Goal: Find specific page/section: Find specific page/section

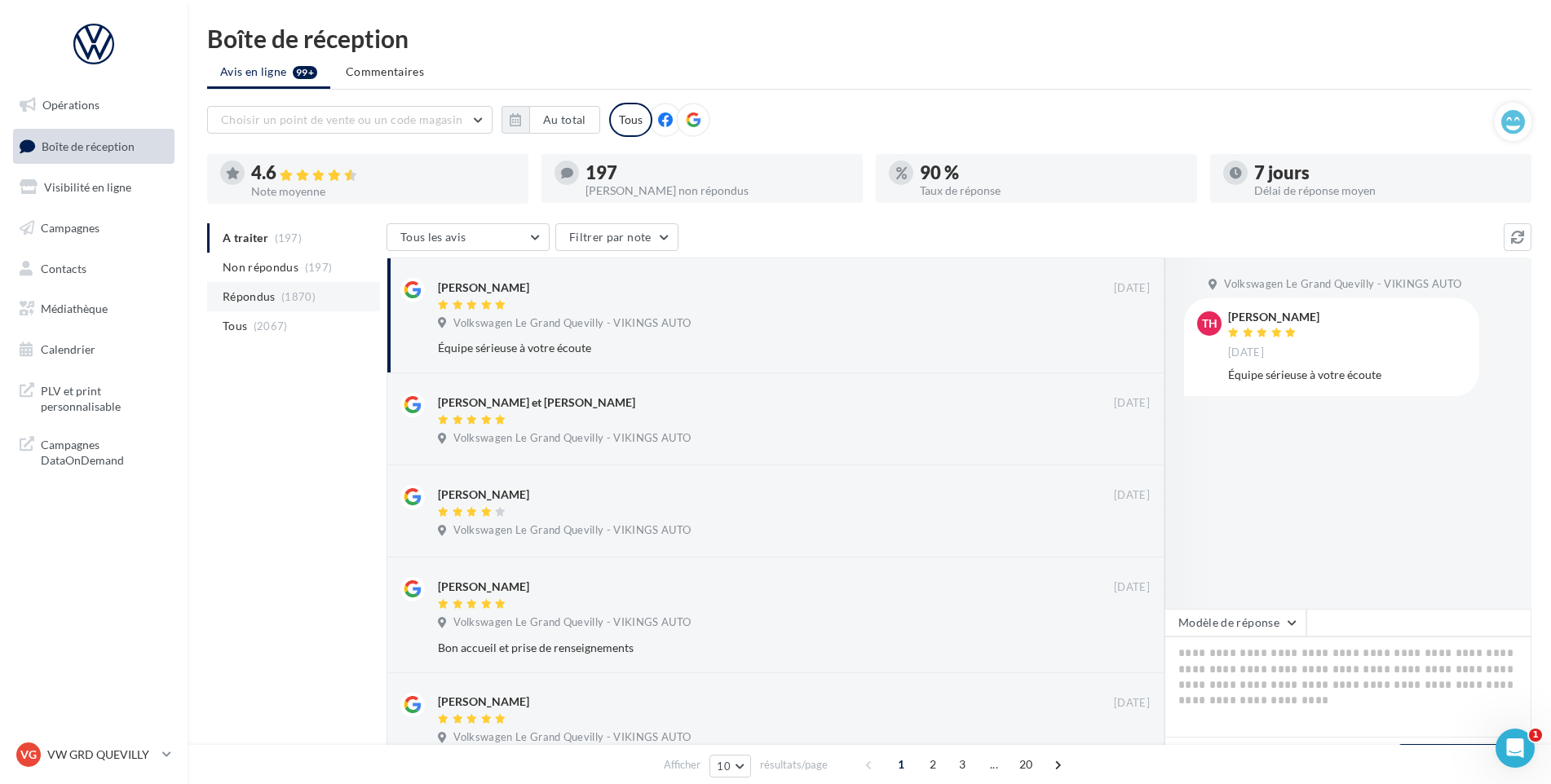
click at [304, 286] on li "Répondus (1870)" at bounding box center [293, 297] width 173 height 29
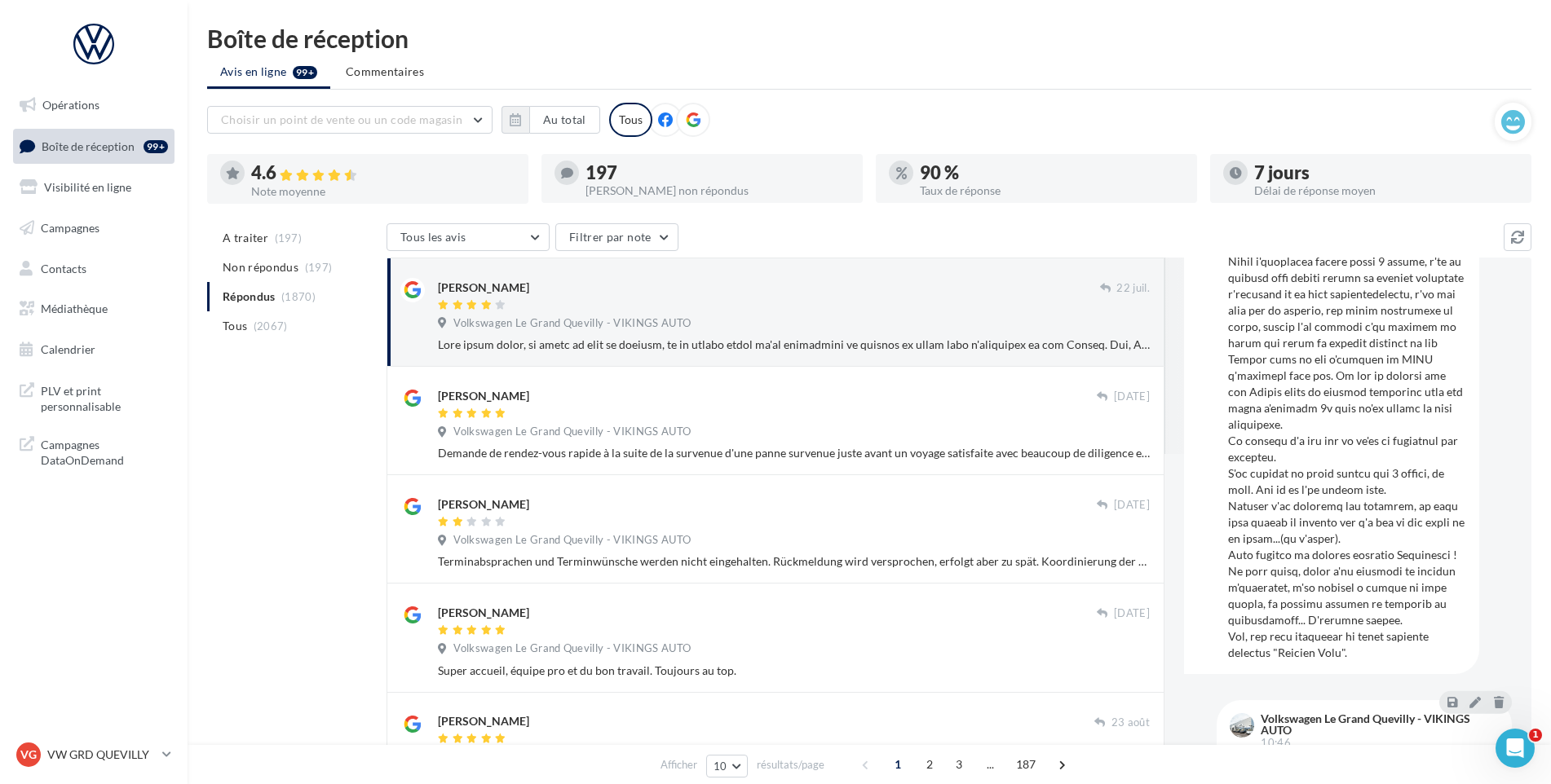
scroll to position [198, 0]
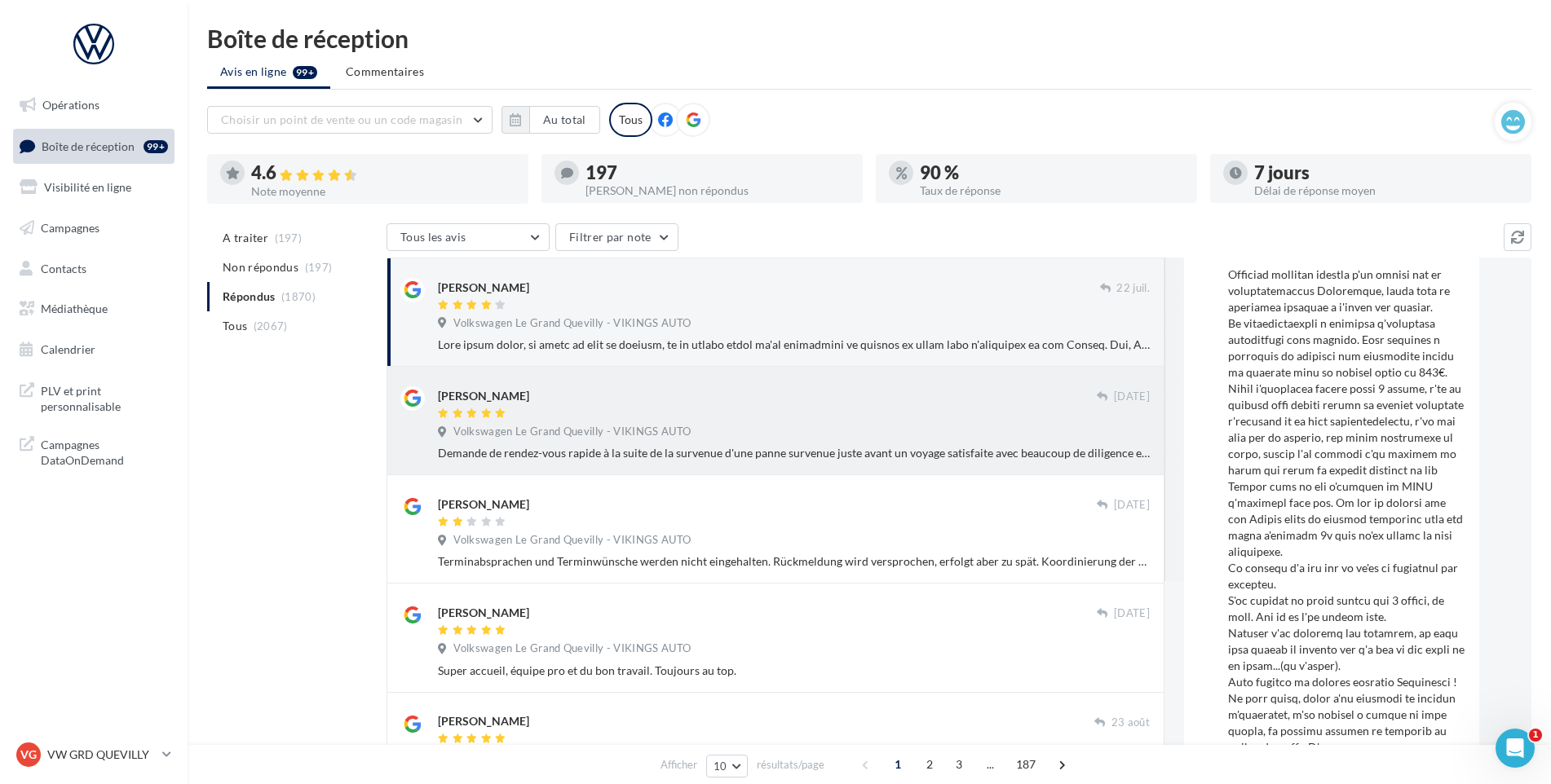
click at [624, 404] on div "Philippe Leboullenger" at bounding box center [767, 395] width 659 height 17
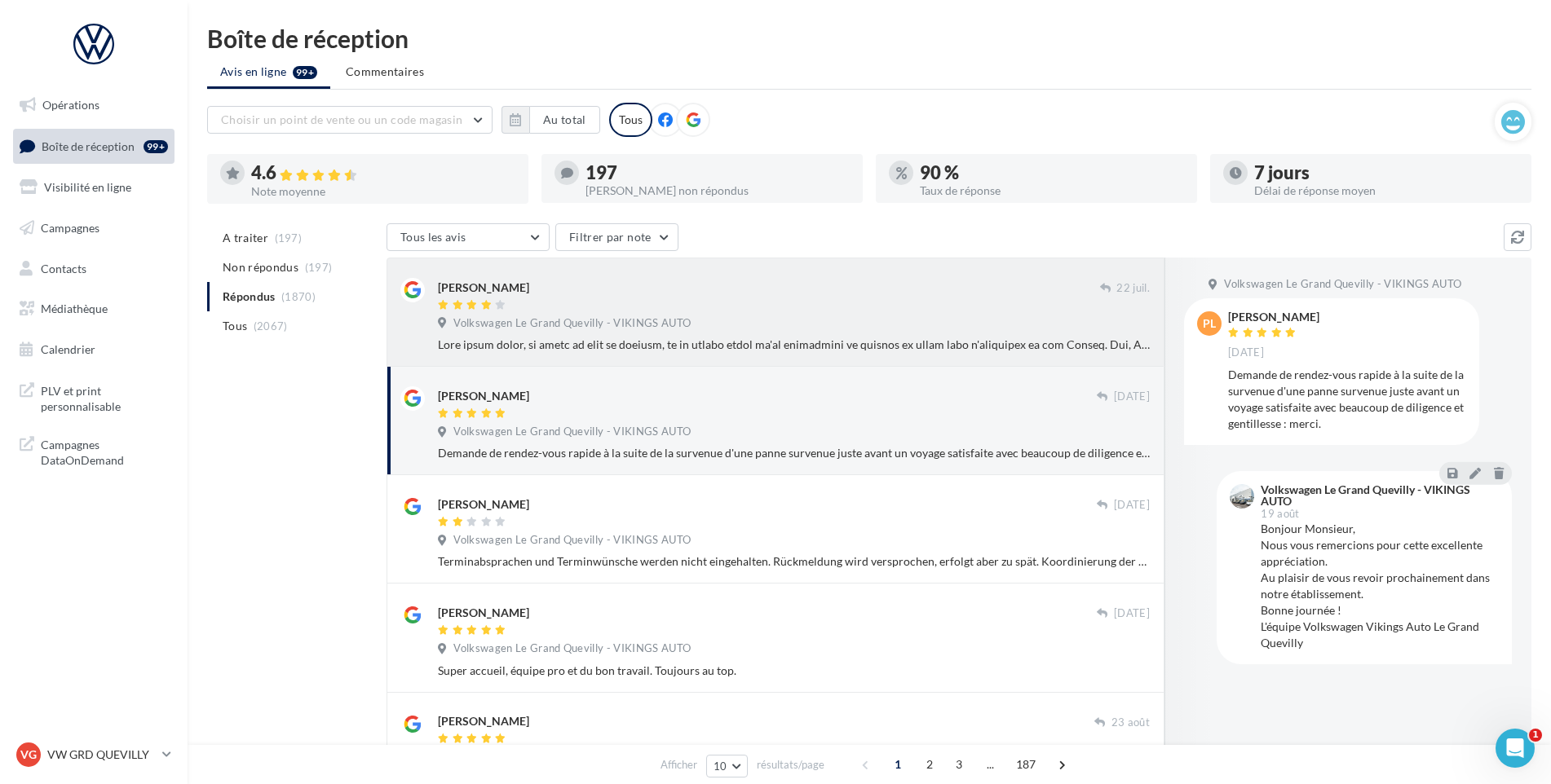
click at [606, 344] on div at bounding box center [794, 344] width 712 height 16
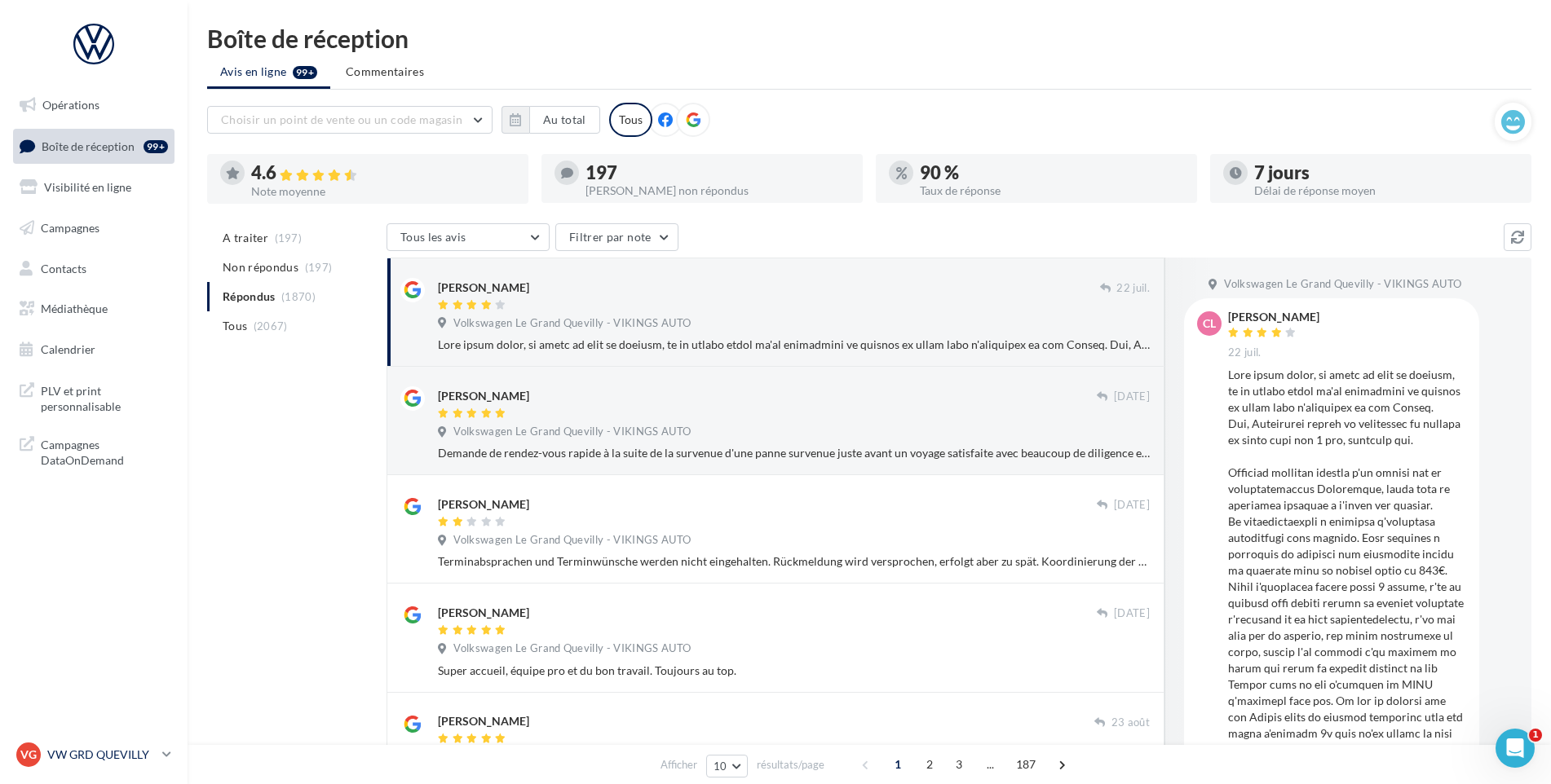
click at [144, 758] on p "VW GRD QUEVILLY" at bounding box center [102, 755] width 109 height 16
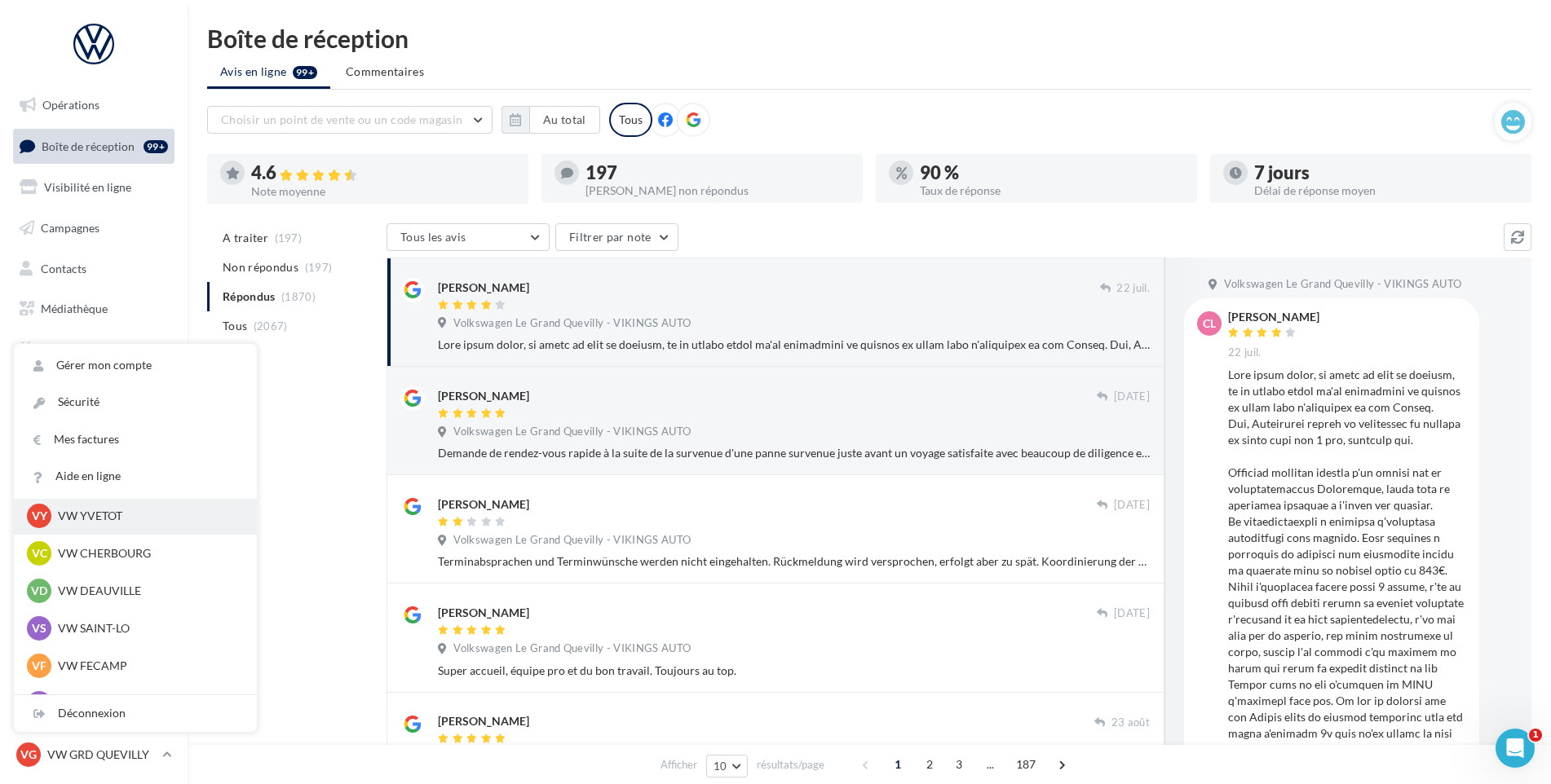
scroll to position [408, 0]
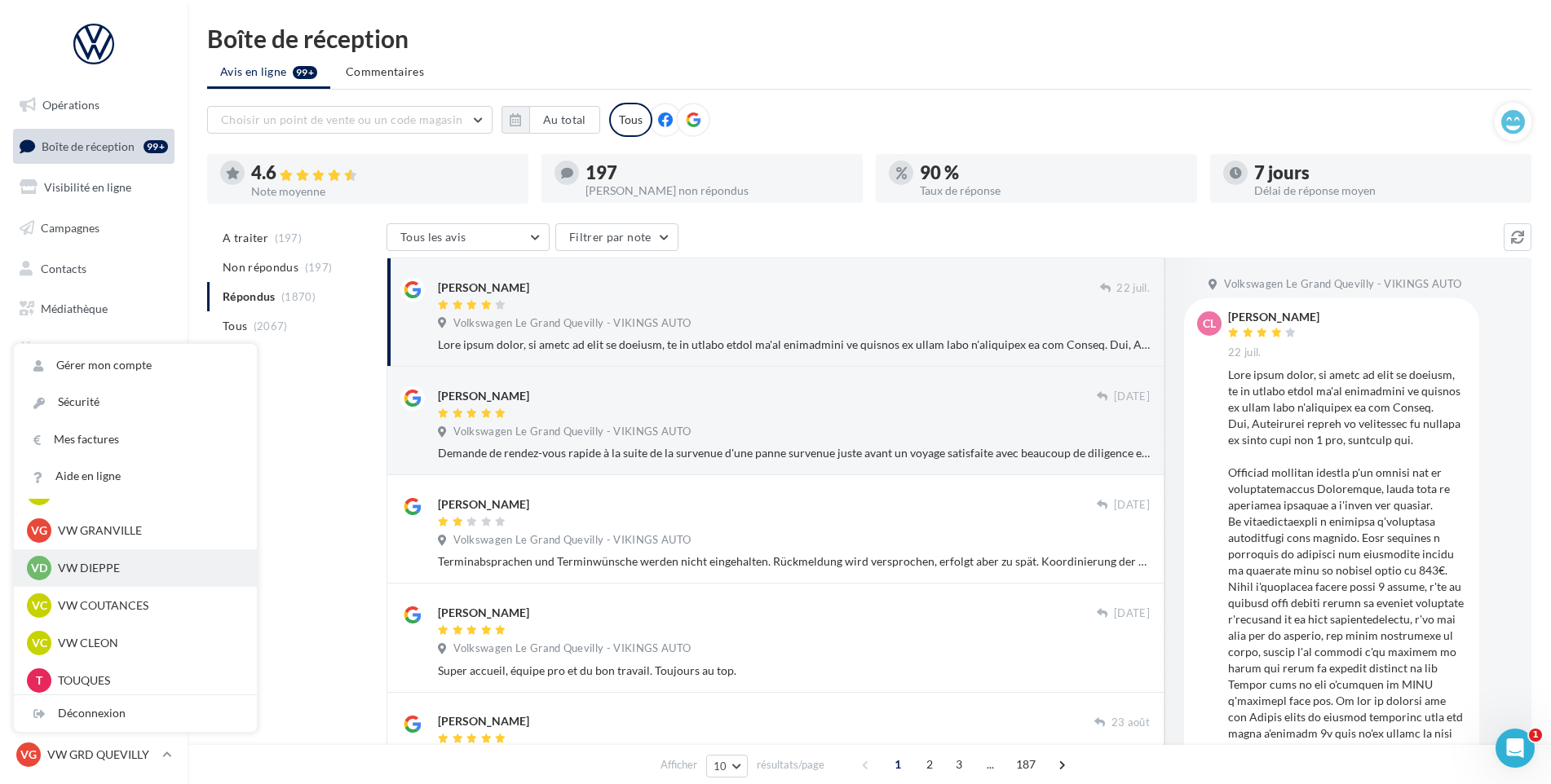
click at [127, 569] on p "VW DIEPPE" at bounding box center [148, 568] width 180 height 16
